Goal: Book appointment/travel/reservation

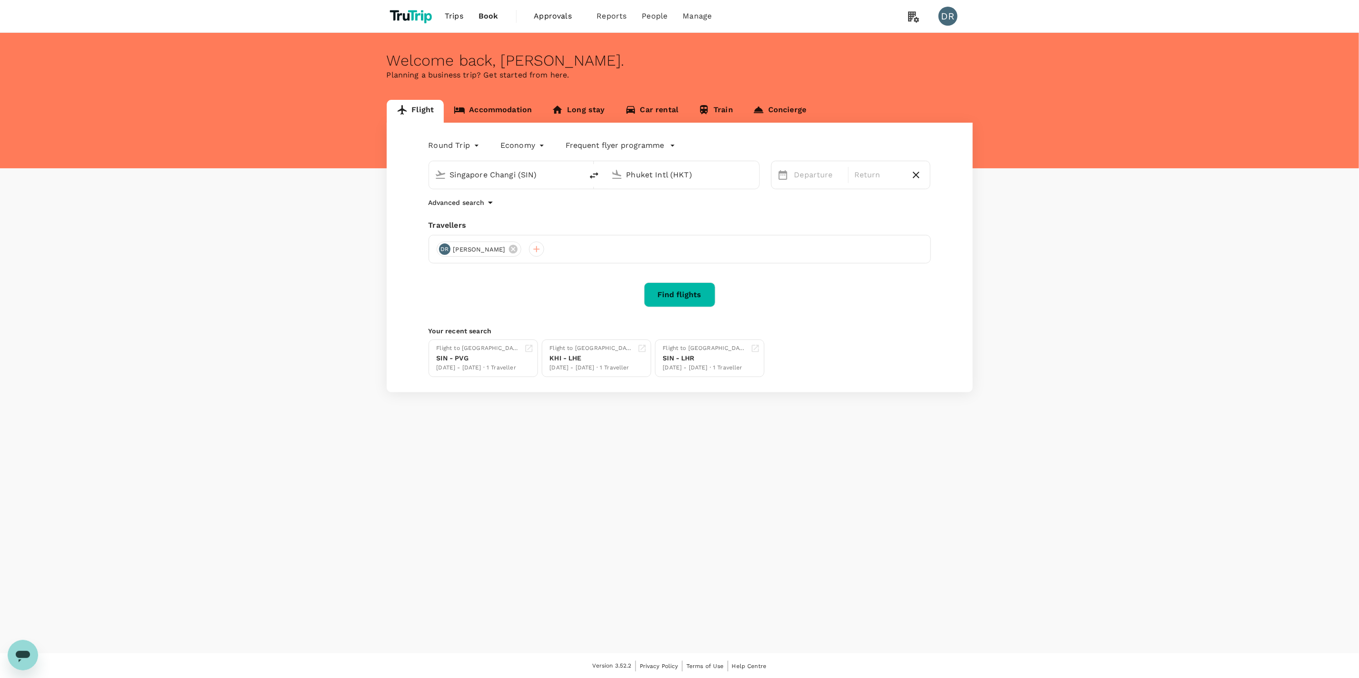
click at [475, 106] on link "Accommodation" at bounding box center [493, 111] width 98 height 23
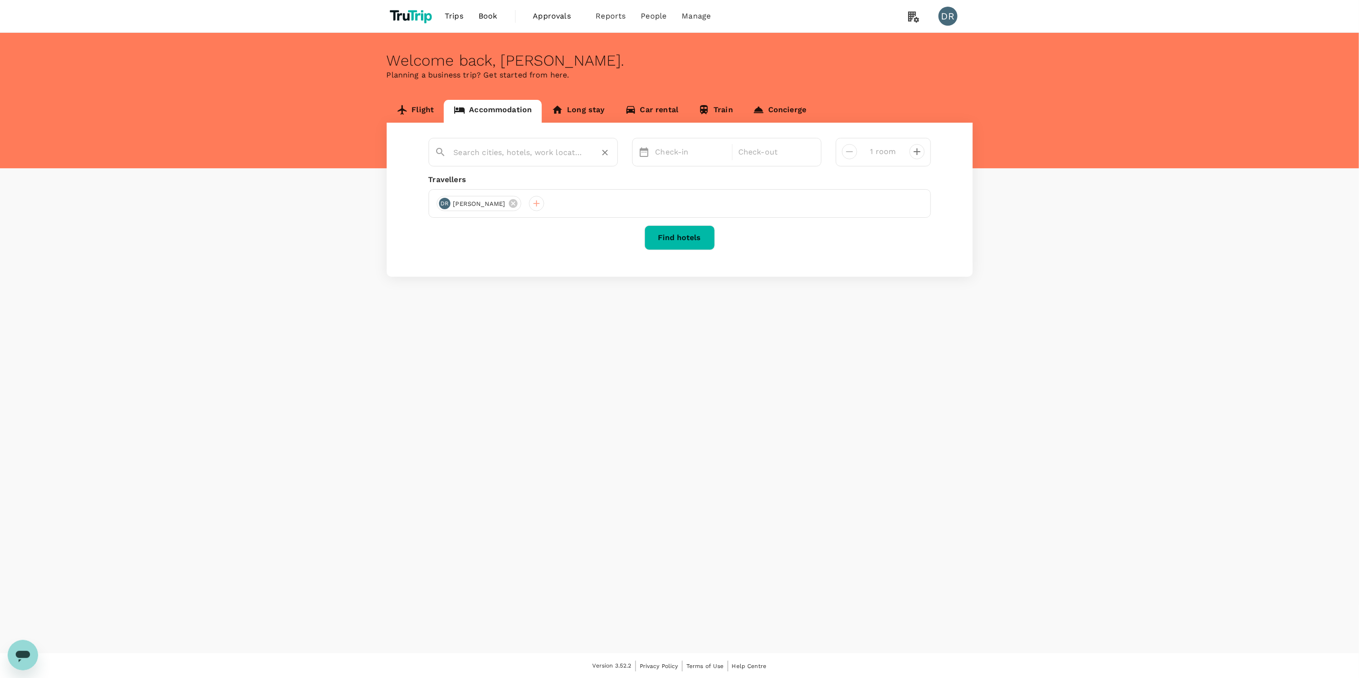
click at [510, 149] on input "text" at bounding box center [519, 152] width 131 height 15
type input "J"
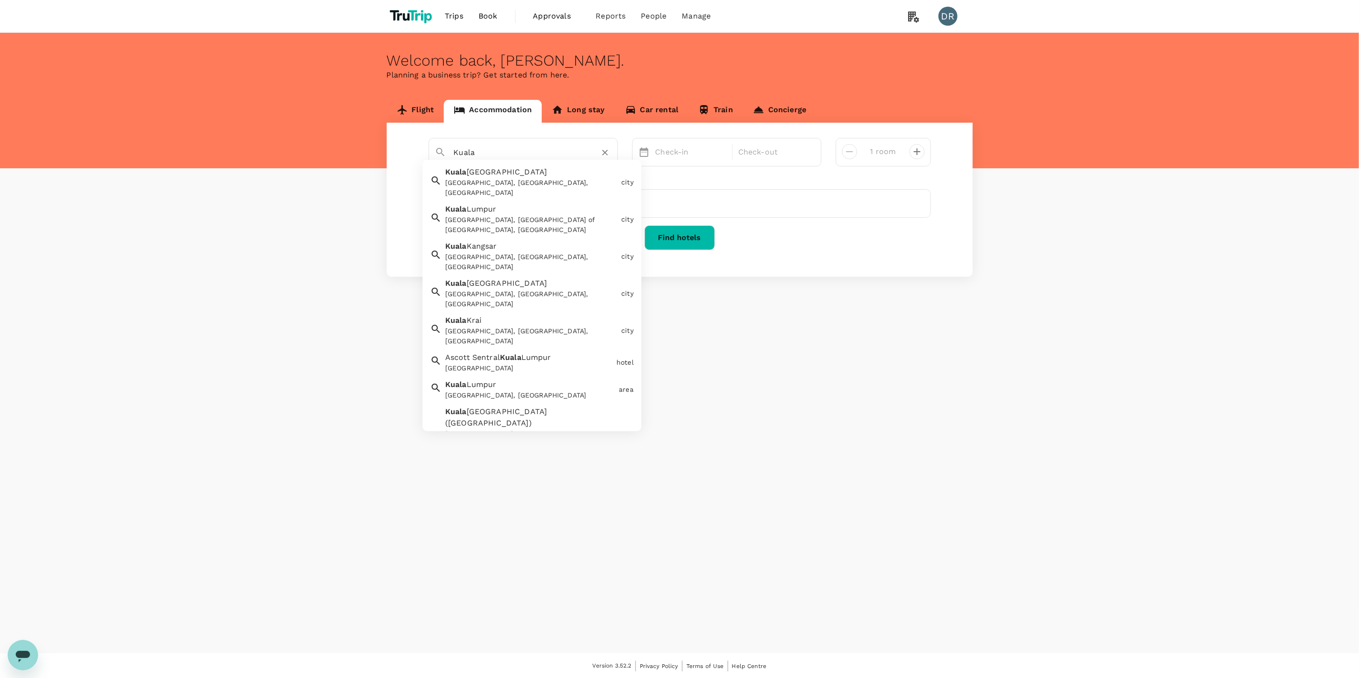
type input "[GEOGRAPHIC_DATA]"
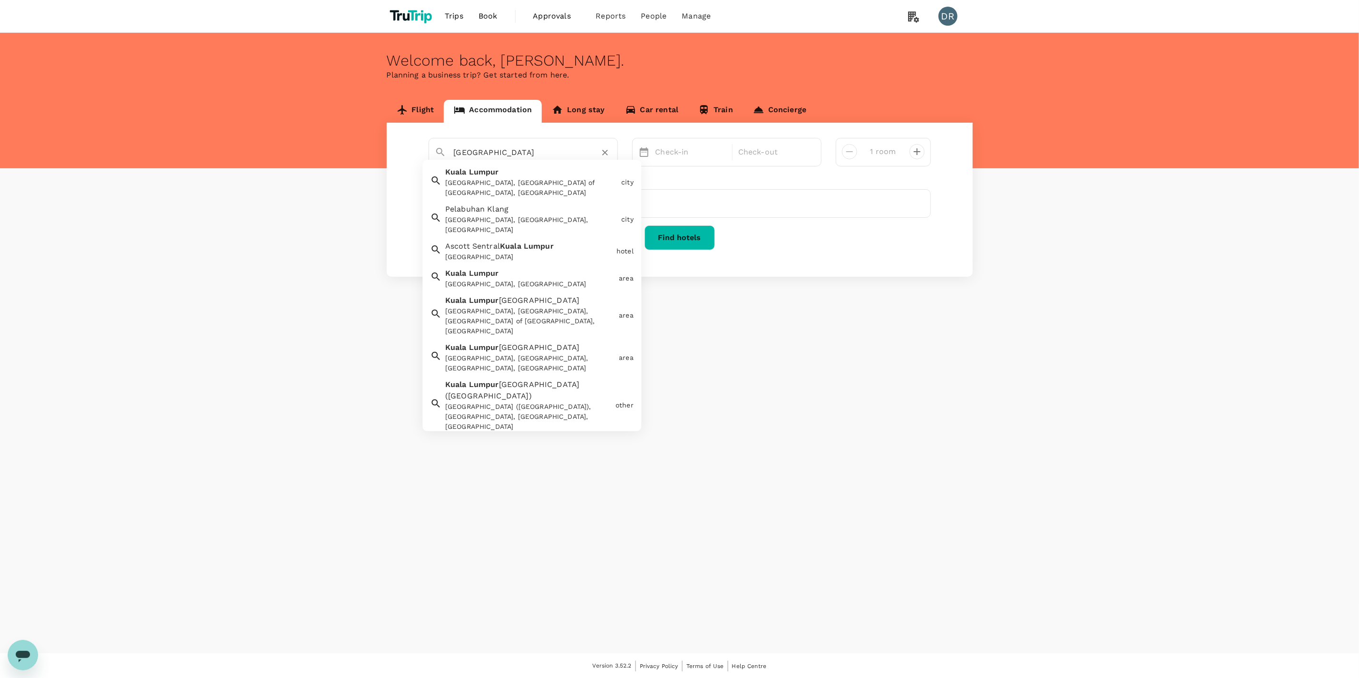
click at [540, 182] on div "[GEOGRAPHIC_DATA], [GEOGRAPHIC_DATA] of [GEOGRAPHIC_DATA], [GEOGRAPHIC_DATA]" at bounding box center [531, 188] width 172 height 20
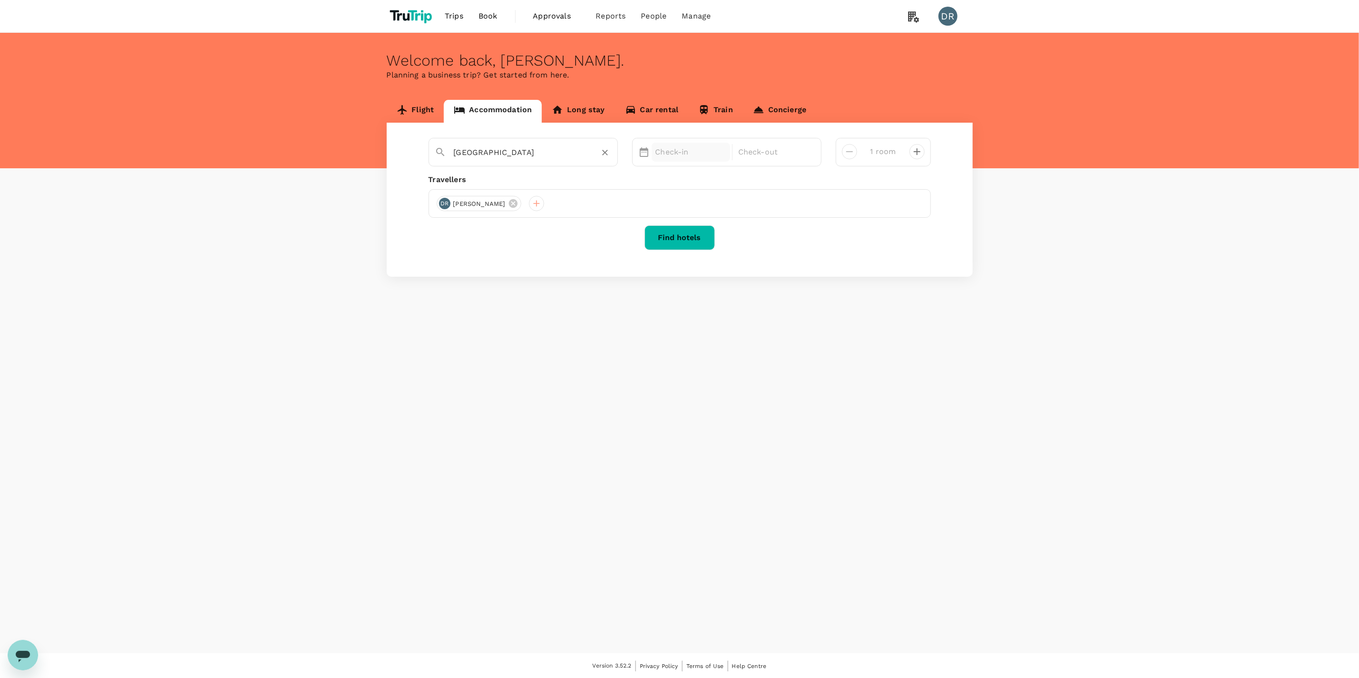
click at [699, 150] on p "Check-in" at bounding box center [691, 152] width 71 height 11
click at [670, 287] on div "29" at bounding box center [670, 289] width 18 height 18
click at [696, 293] on div "30" at bounding box center [688, 289] width 18 height 18
click at [674, 244] on button "Find hotels" at bounding box center [680, 238] width 70 height 25
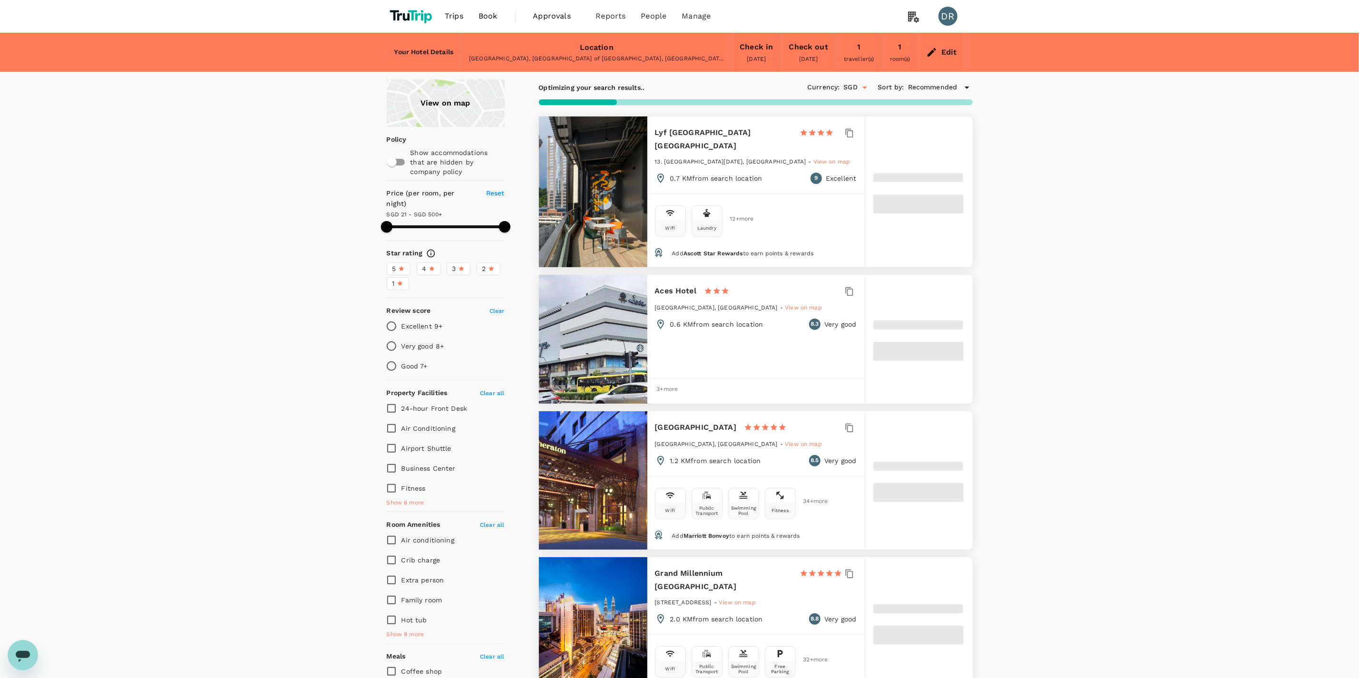
type input "499.12"
type input "13.12"
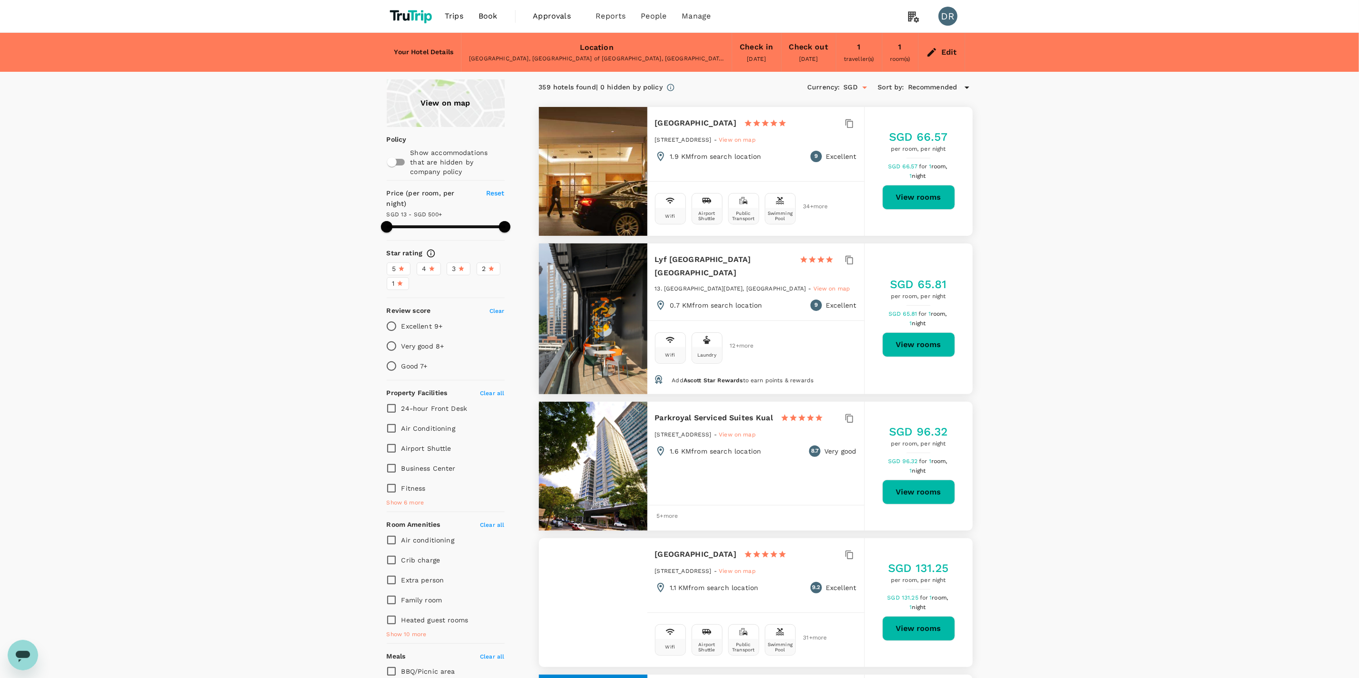
type input "499.12"
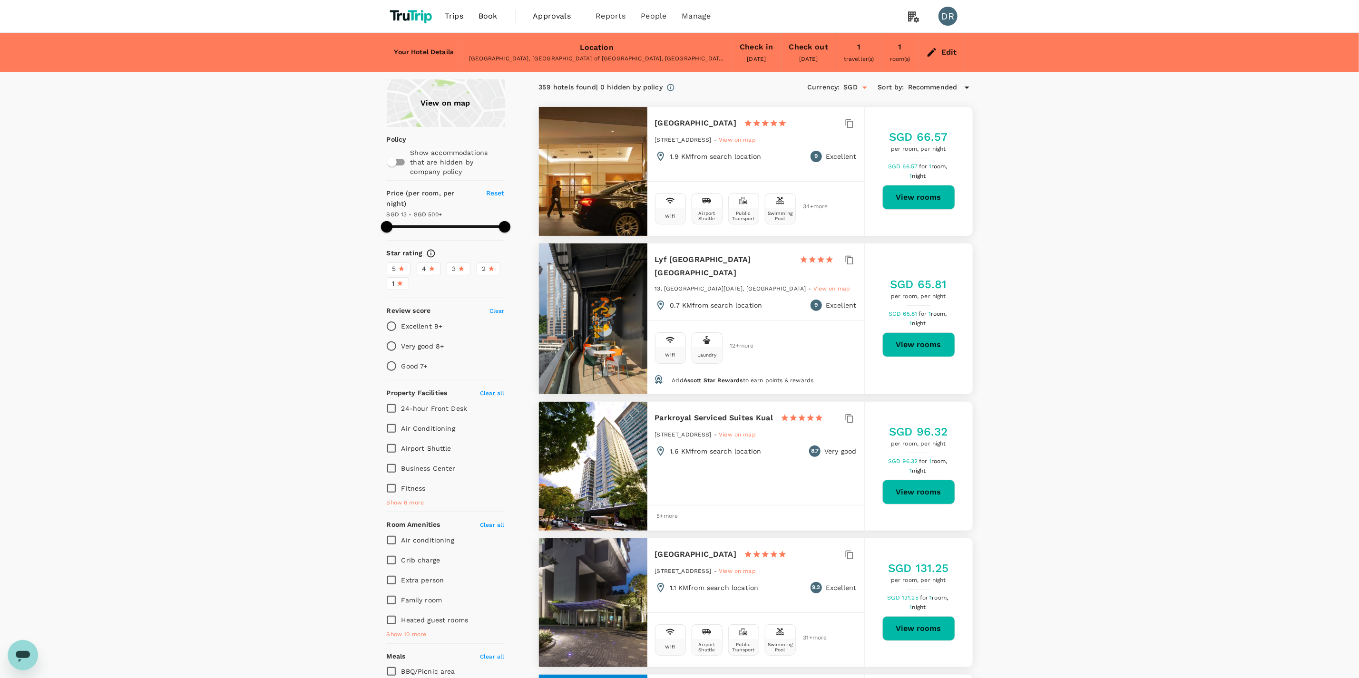
click at [936, 46] on div "Edit" at bounding box center [942, 52] width 46 height 33
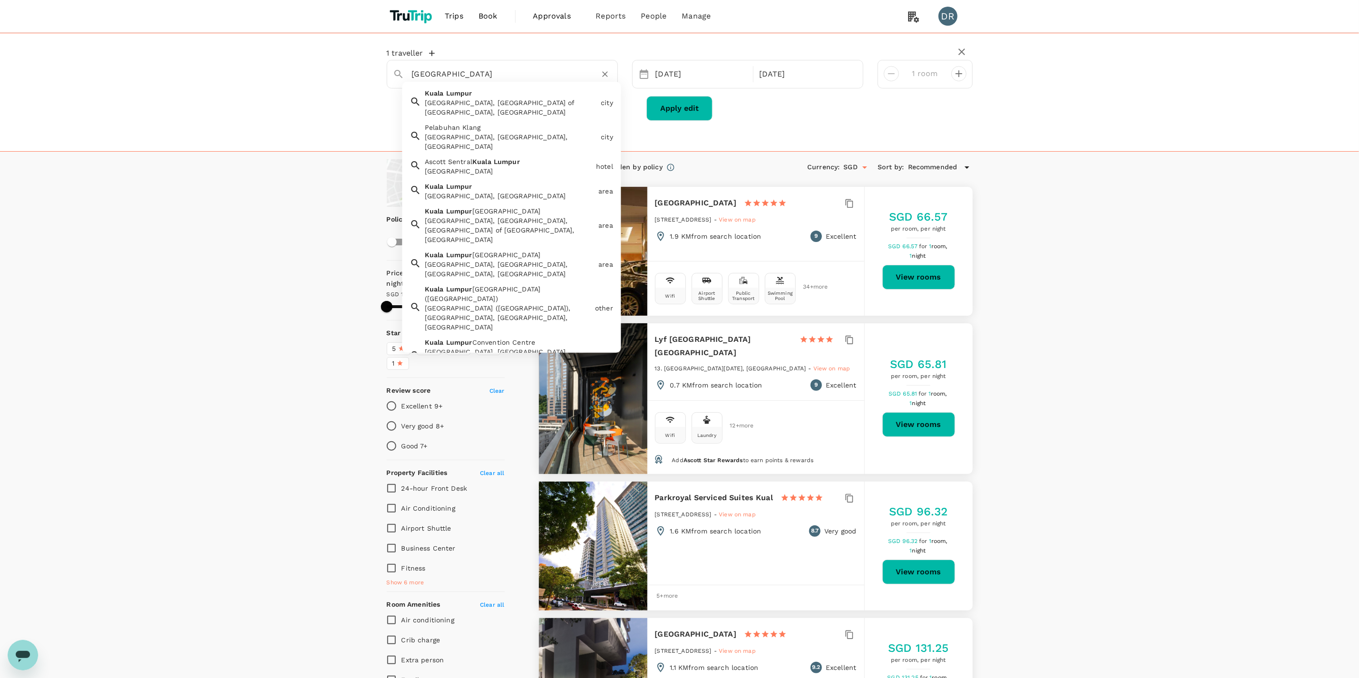
drag, startPoint x: 484, startPoint y: 75, endPoint x: 380, endPoint y: 80, distance: 103.9
click at [380, 80] on div "[GEOGRAPHIC_DATA] [GEOGRAPHIC_DATA] [GEOGRAPHIC_DATA], [GEOGRAPHIC_DATA] of [GE…" at bounding box center [680, 74] width 600 height 29
click at [485, 97] on div "[GEOGRAPHIC_DATA] [GEOGRAPHIC_DATA], [GEOGRAPHIC_DATA]" at bounding box center [509, 96] width 176 height 23
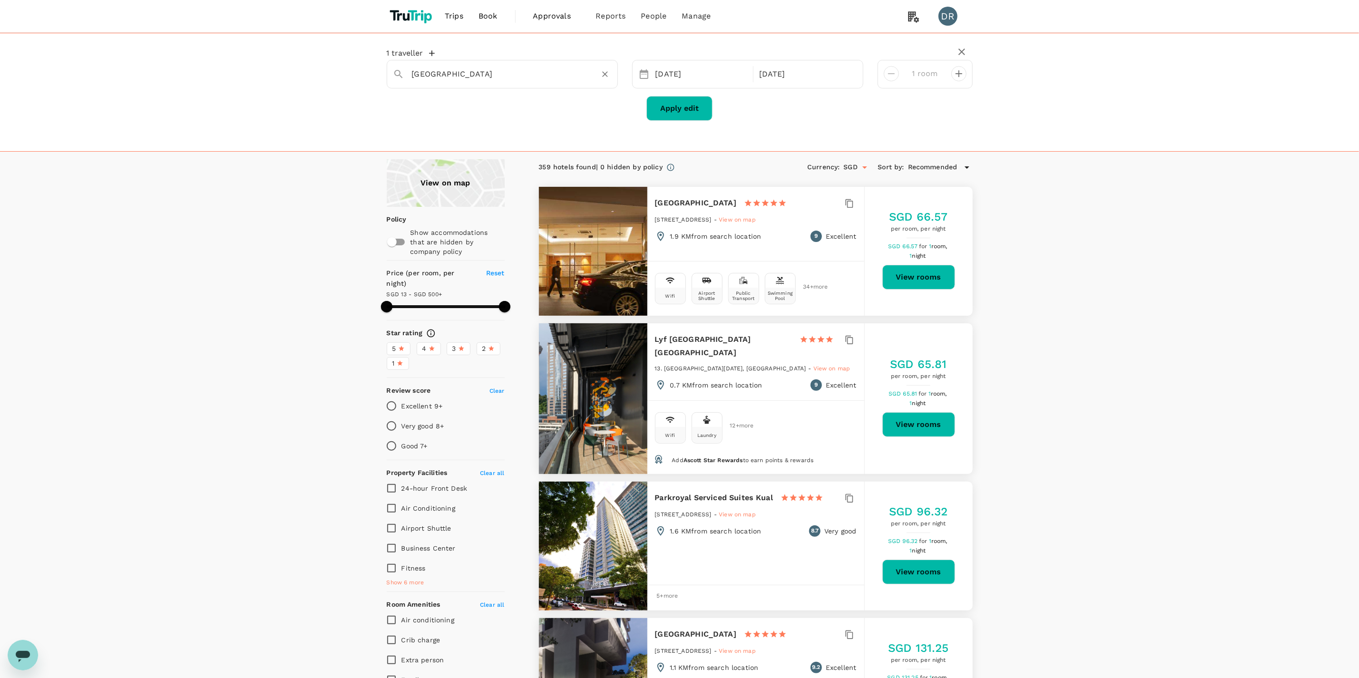
type input "[GEOGRAPHIC_DATA]"
click at [694, 110] on button "Apply edit" at bounding box center [680, 108] width 66 height 25
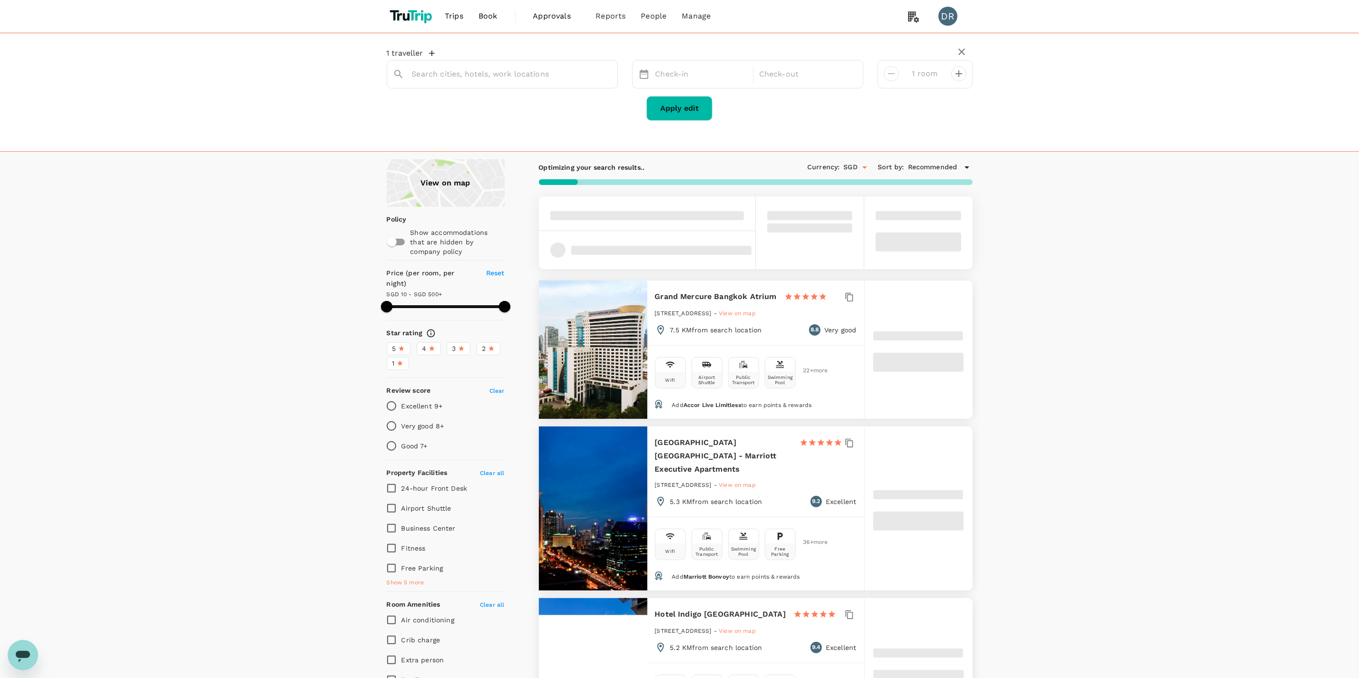
type input "[GEOGRAPHIC_DATA]"
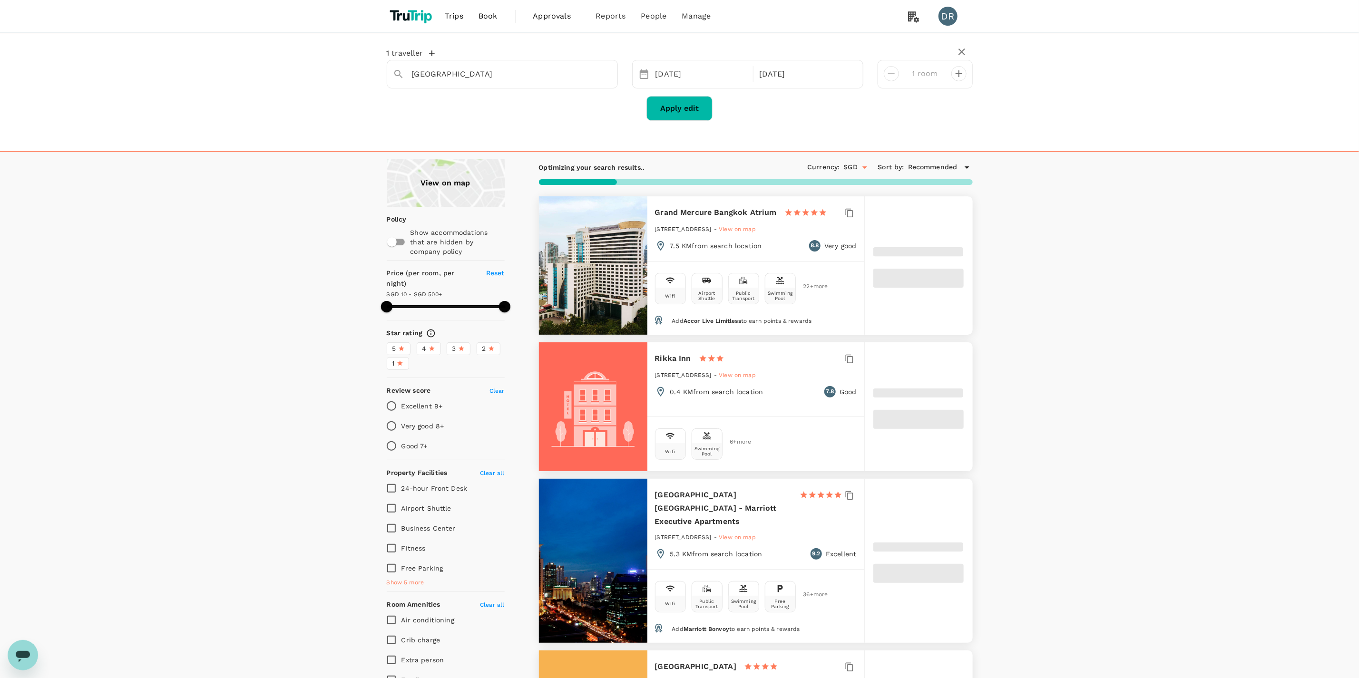
type input "499.87"
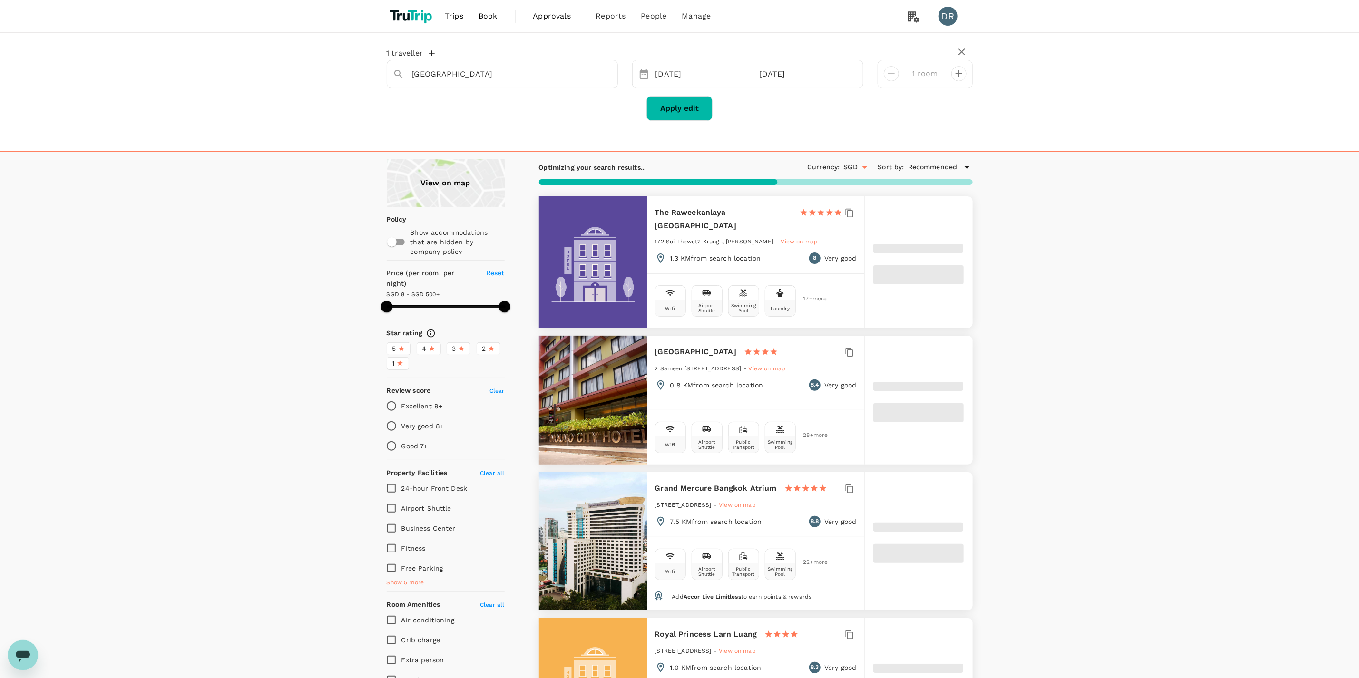
type input "7.87"
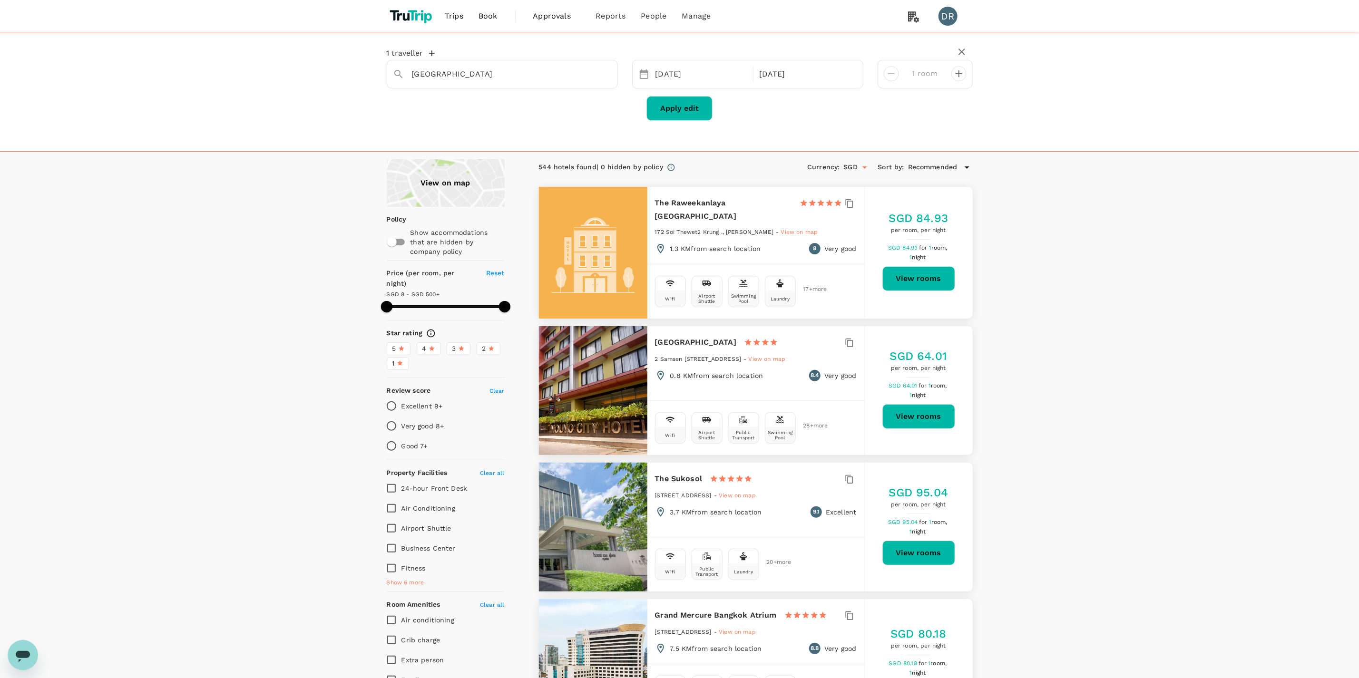
type input "499.87"
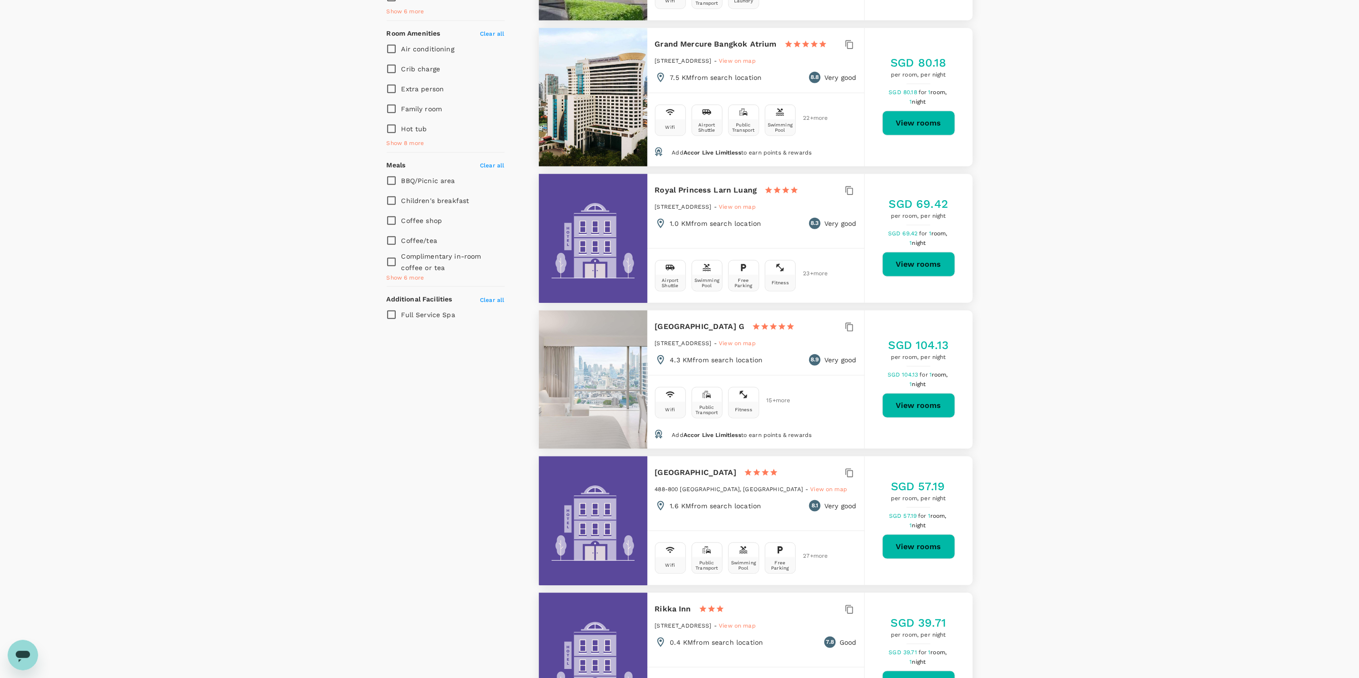
scroll to position [714, 0]
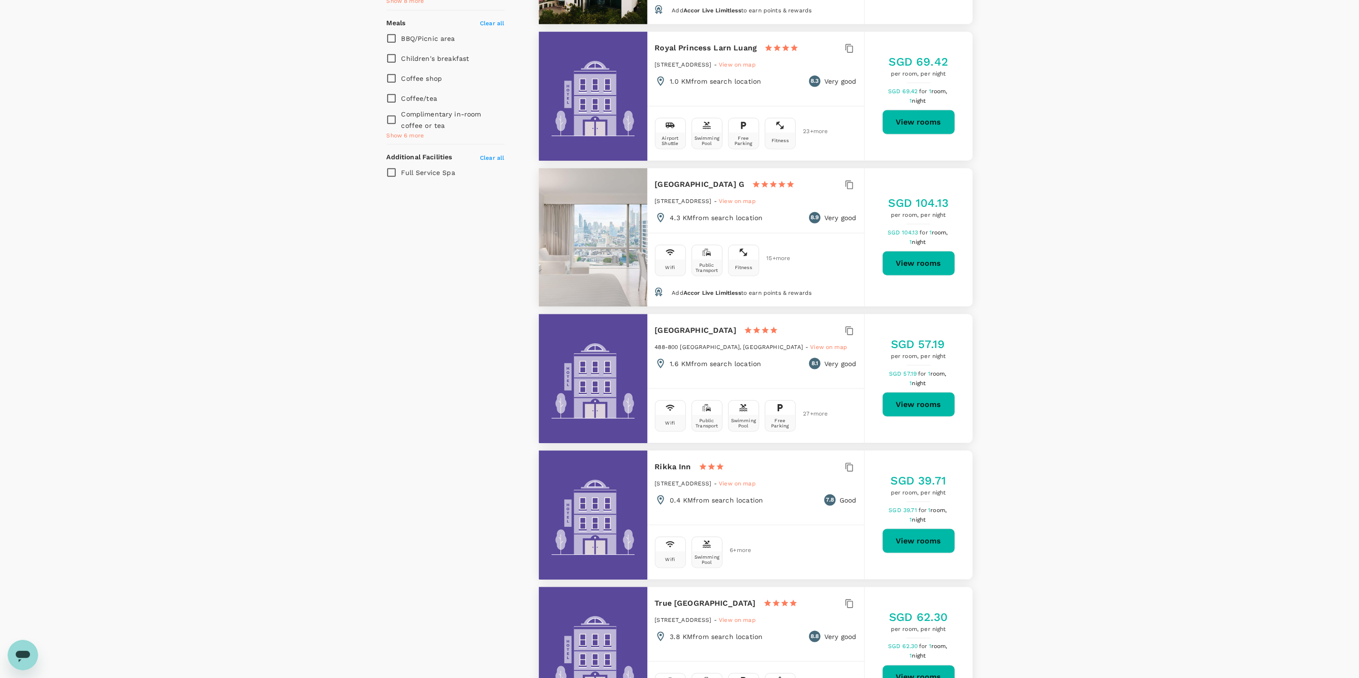
click at [401, 131] on span "Show 6 more" at bounding box center [406, 136] width 38 height 10
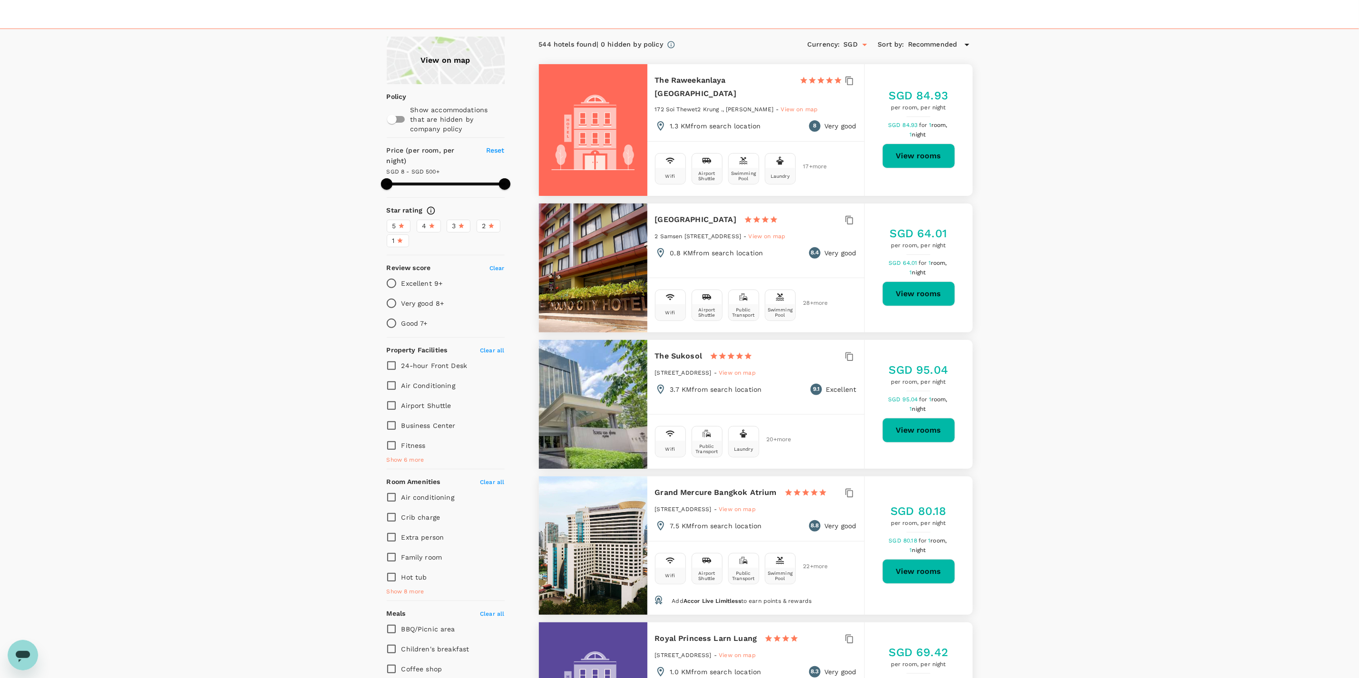
scroll to position [0, 0]
